Goal: Download file/media

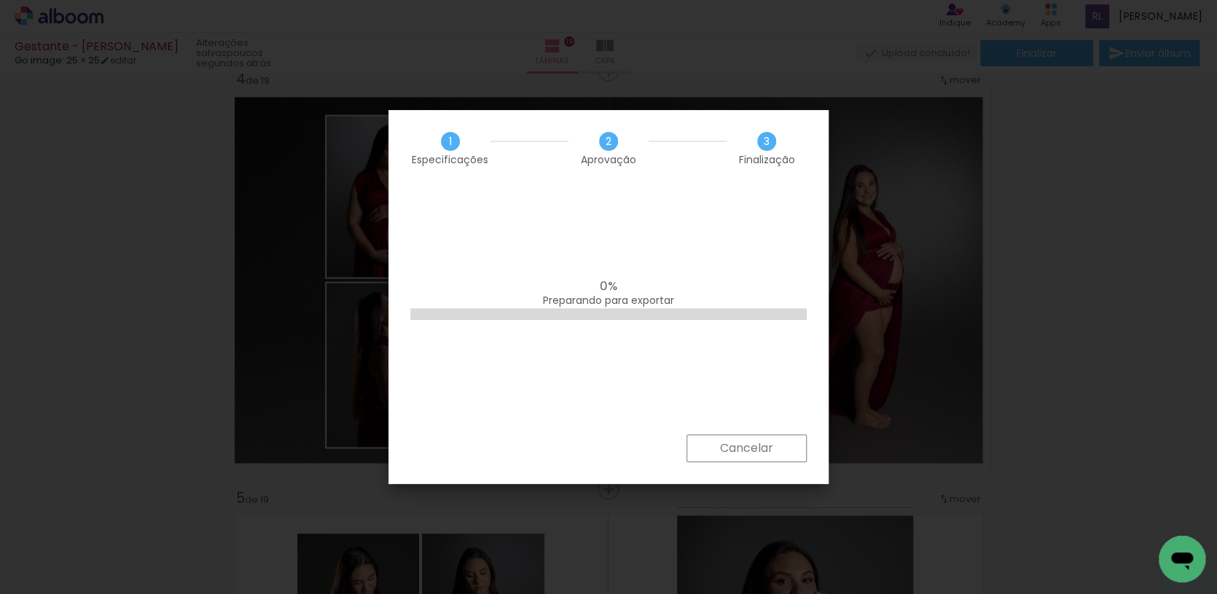
scroll to position [0, 5667]
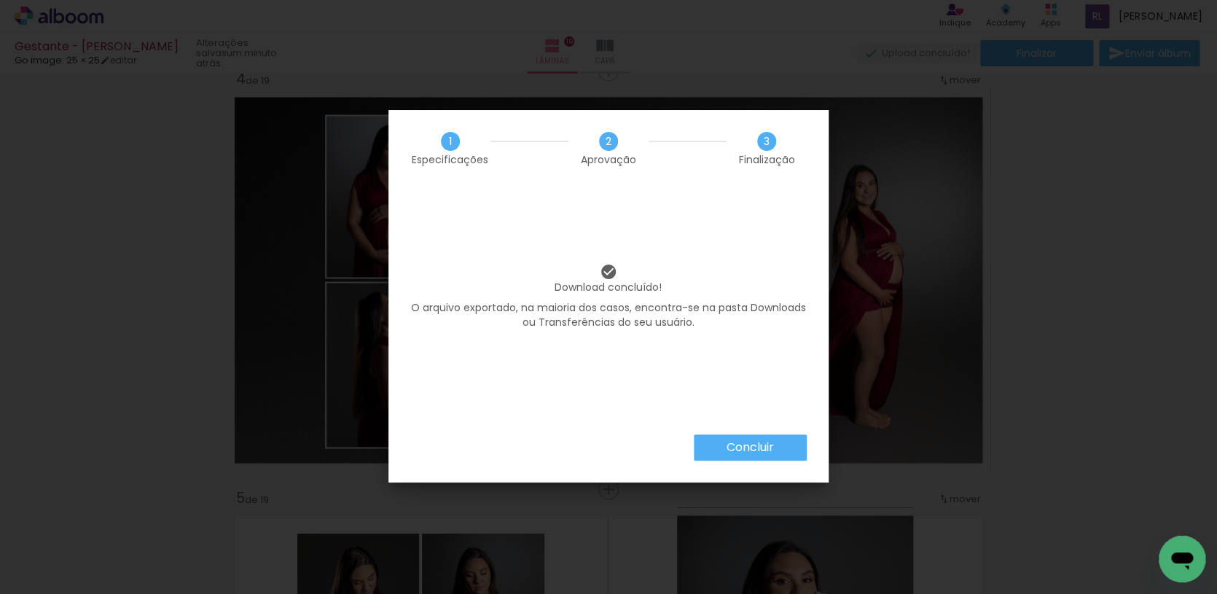
click at [0, 0] on slot "Concluir" at bounding box center [0, 0] width 0 height 0
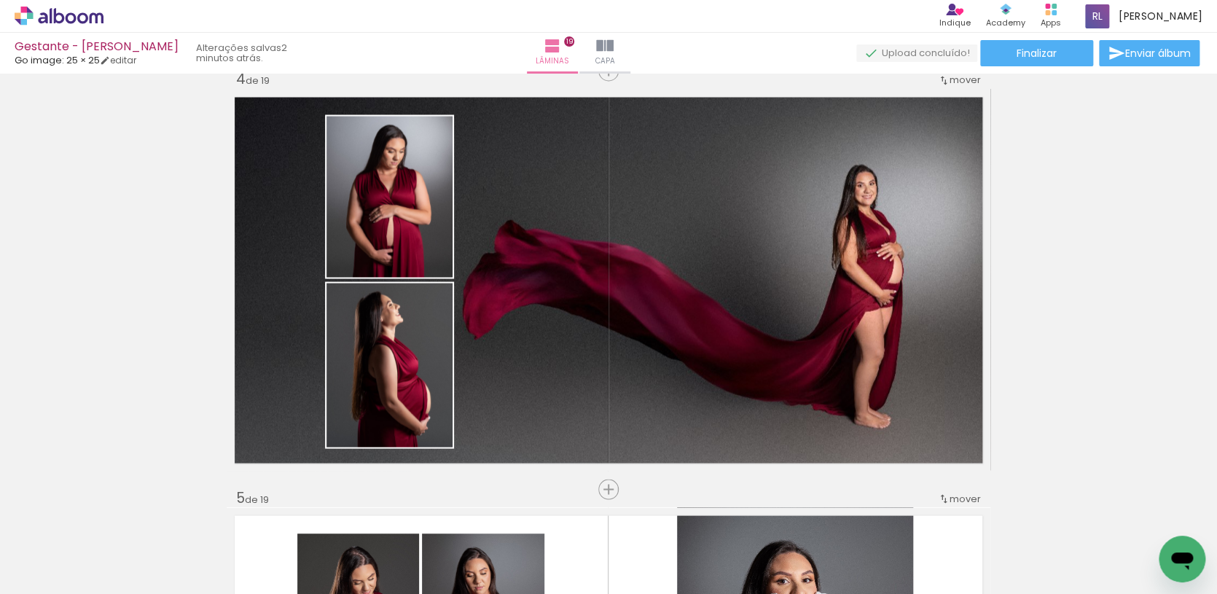
scroll to position [0, 5667]
